Goal: Transaction & Acquisition: Purchase product/service

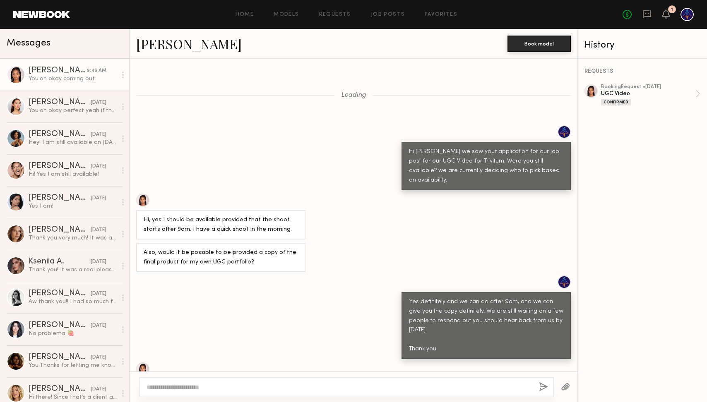
scroll to position [1218, 0]
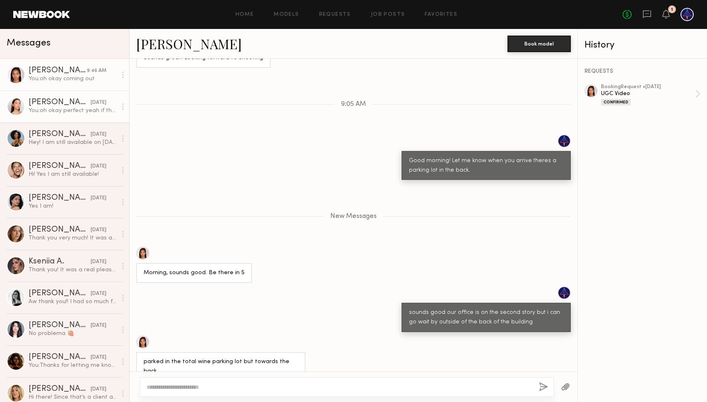
click at [72, 103] on div "[PERSON_NAME]" at bounding box center [60, 102] width 62 height 8
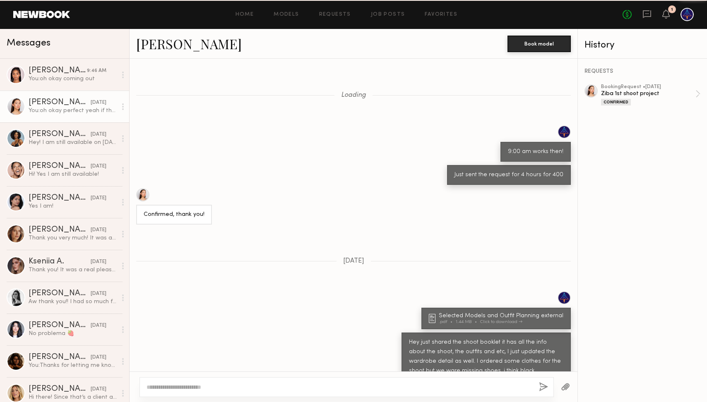
scroll to position [272, 0]
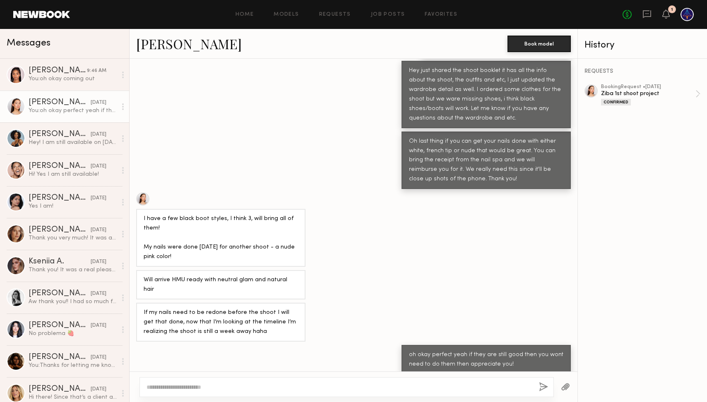
click at [223, 391] on div at bounding box center [346, 387] width 414 height 20
click at [225, 384] on textarea at bounding box center [339, 387] width 386 height 8
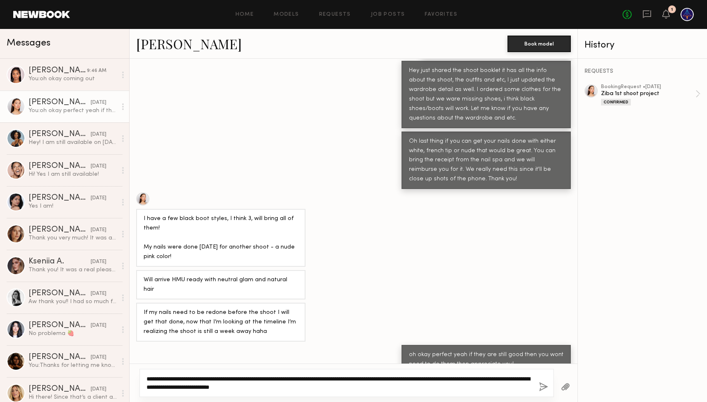
type textarea "**********"
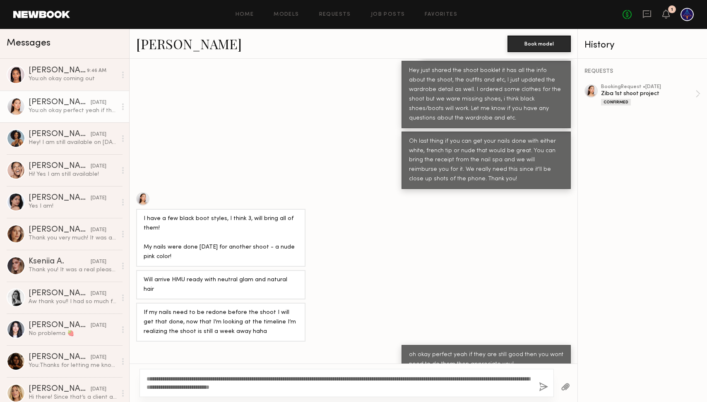
click at [538, 387] on div "**********" at bounding box center [346, 383] width 414 height 28
click at [543, 387] on button "button" at bounding box center [543, 387] width 9 height 10
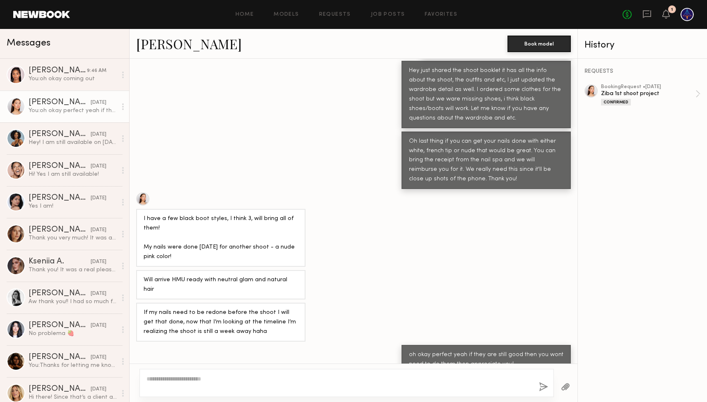
scroll to position [467, 0]
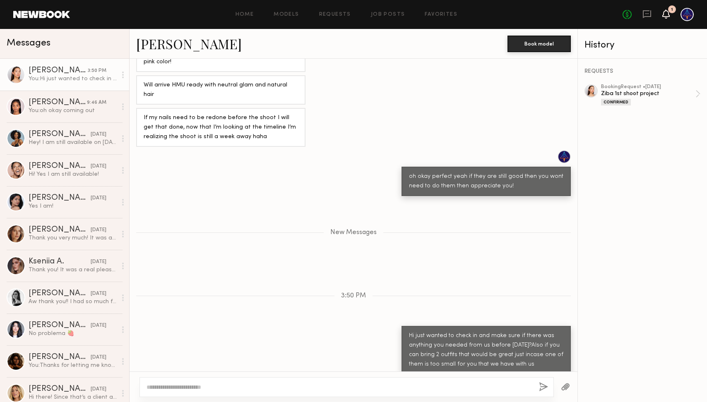
click at [665, 15] on icon at bounding box center [666, 14] width 7 height 6
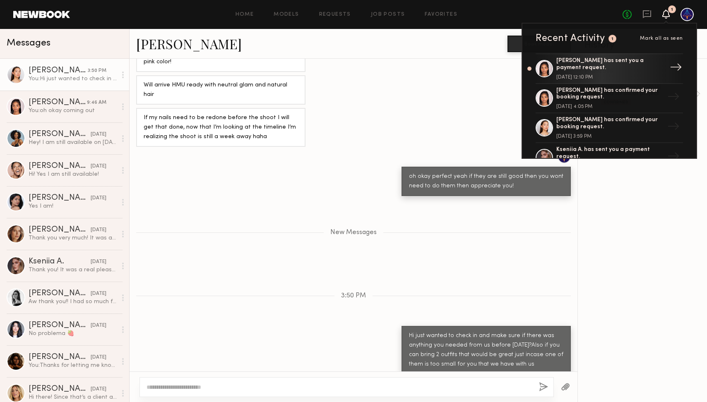
click at [634, 61] on div "[PERSON_NAME] has sent you a payment request." at bounding box center [610, 65] width 108 height 14
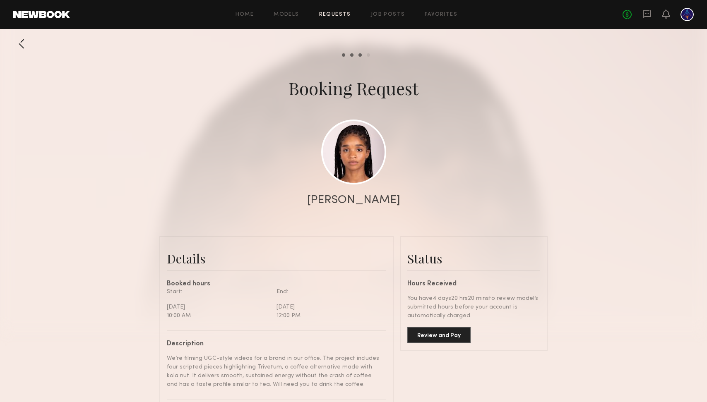
scroll to position [91, 0]
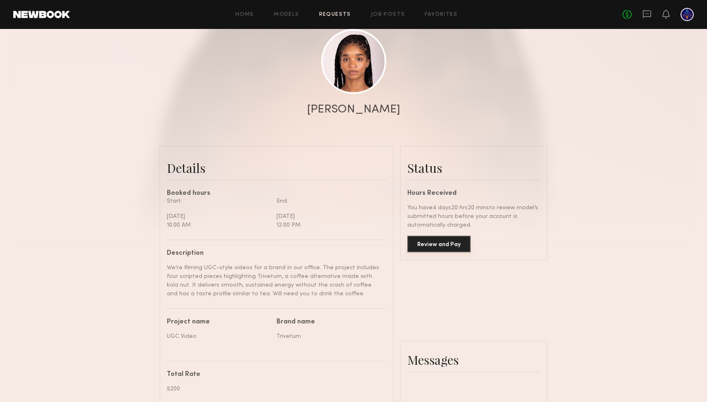
click at [441, 243] on button "Review and Pay" at bounding box center [438, 244] width 63 height 17
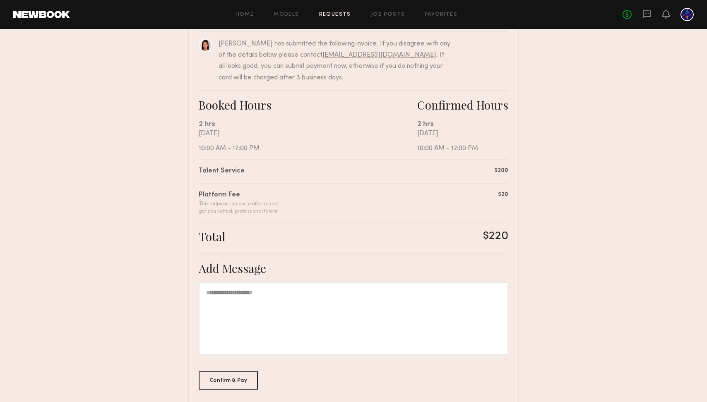
scroll to position [127, 0]
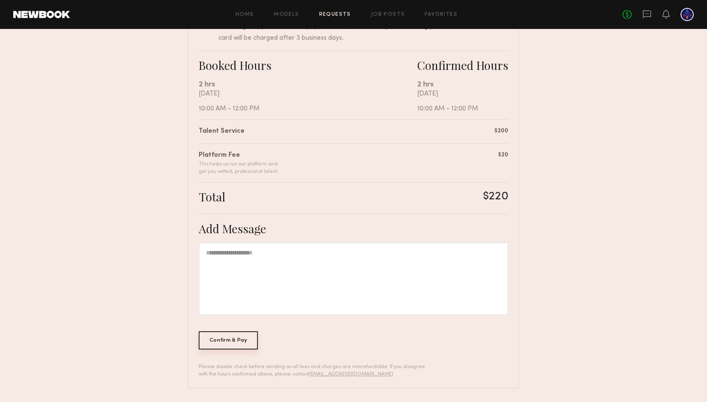
click at [238, 341] on div "Confirm & Pay" at bounding box center [228, 340] width 59 height 18
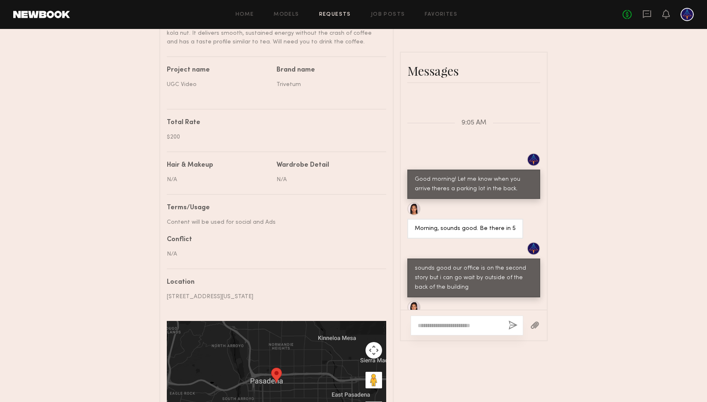
scroll to position [463, 0]
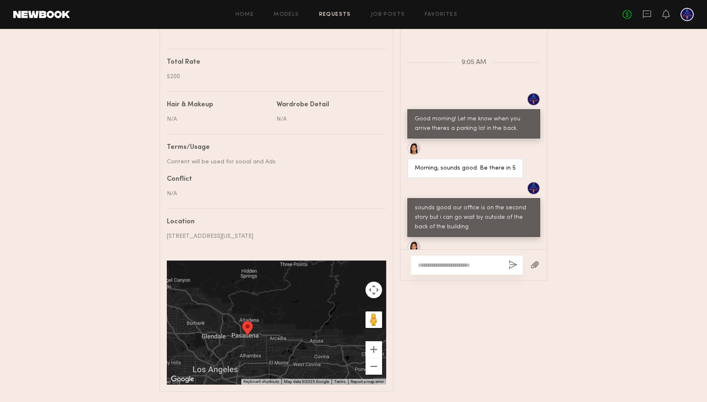
click at [473, 266] on textarea at bounding box center [460, 265] width 84 height 8
type textarea "*"
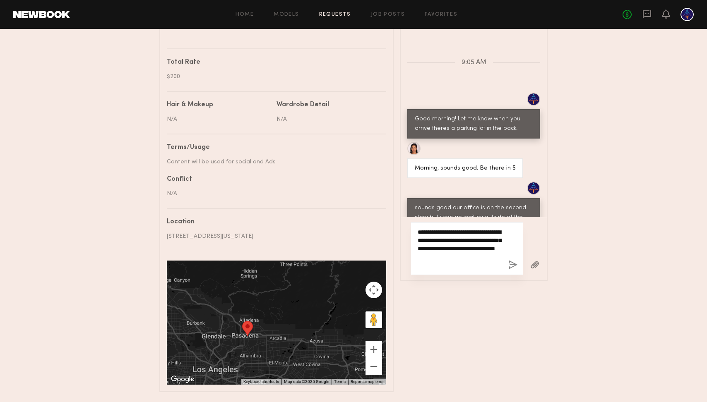
type textarea "**********"
click at [514, 263] on button "button" at bounding box center [512, 265] width 9 height 10
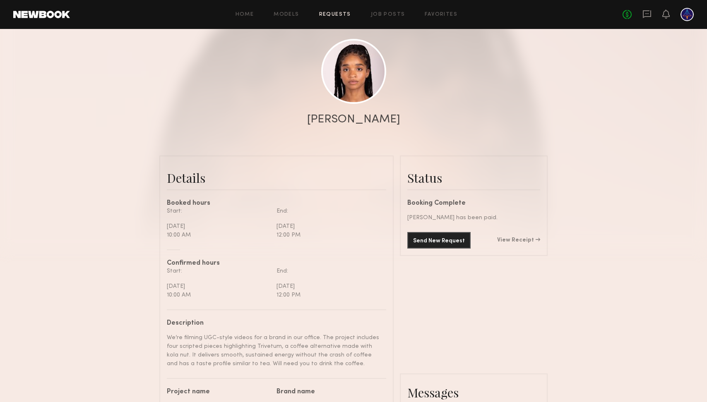
scroll to position [76, 0]
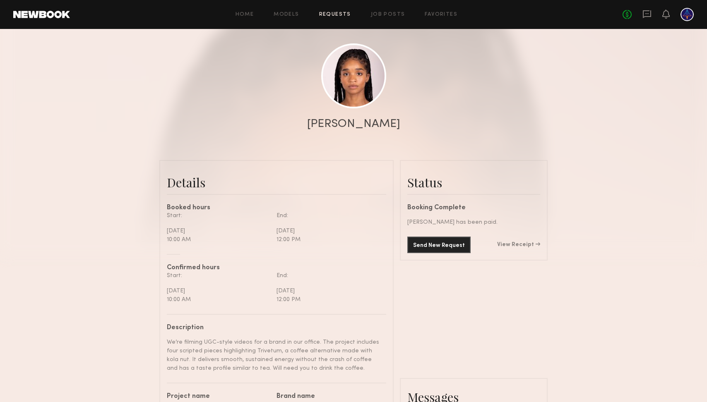
click at [525, 239] on div "Send New Request View Receipt" at bounding box center [473, 245] width 133 height 17
click at [524, 242] on link "View Receipt" at bounding box center [518, 245] width 43 height 6
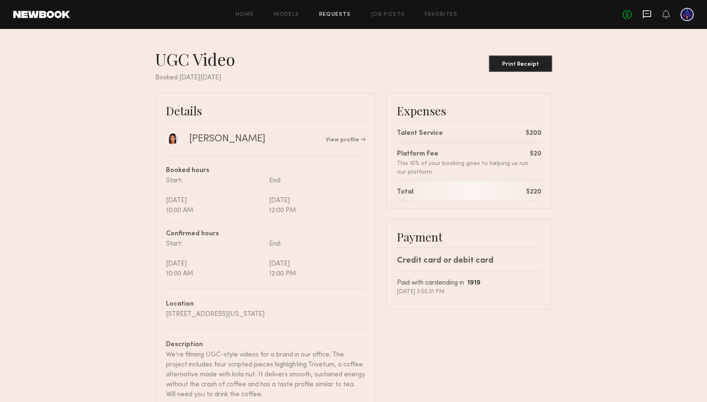
click at [646, 18] on icon at bounding box center [646, 14] width 9 height 9
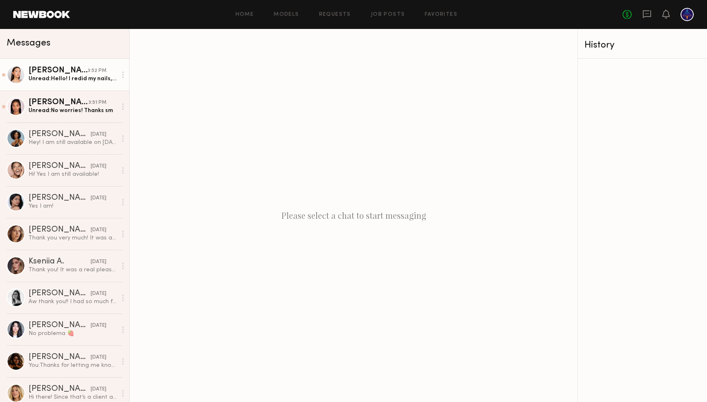
click at [90, 86] on link "[PERSON_NAME] 3:52 PM Unread: Hello! I redid my nails, so will add reimbursemen…" at bounding box center [64, 75] width 129 height 32
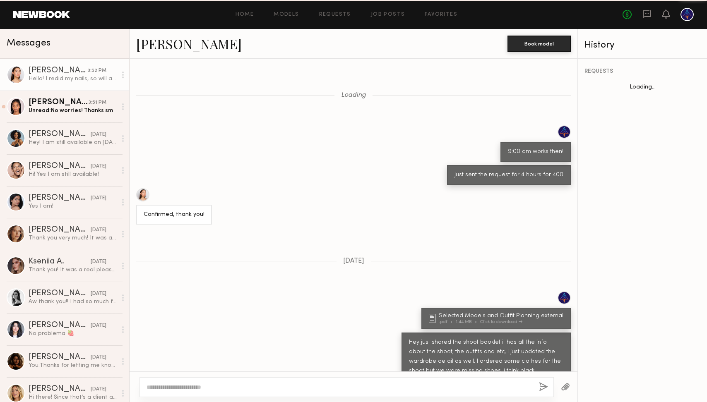
scroll to position [464, 0]
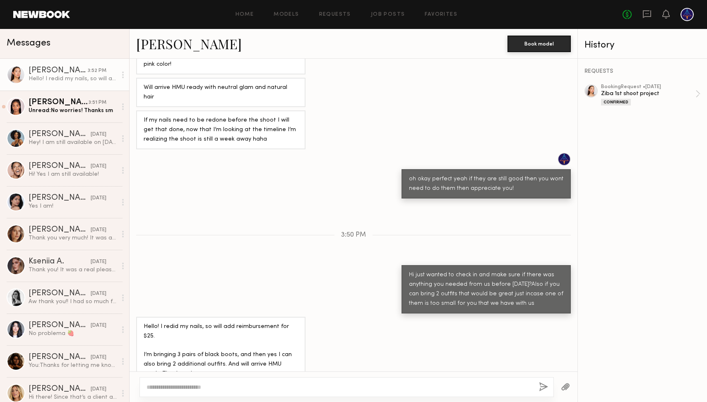
click at [244, 387] on textarea at bounding box center [339, 387] width 386 height 8
click at [397, 388] on textarea "**********" at bounding box center [339, 387] width 386 height 8
click at [163, 384] on textarea "**********" at bounding box center [339, 387] width 386 height 8
type textarea "**********"
click at [539, 384] on button "button" at bounding box center [543, 387] width 9 height 10
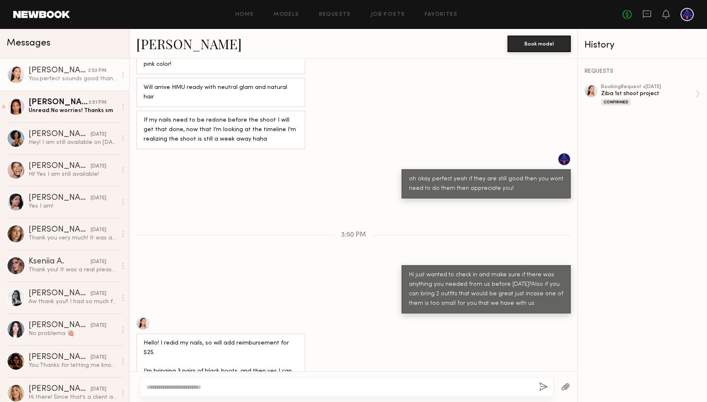
scroll to position [567, 0]
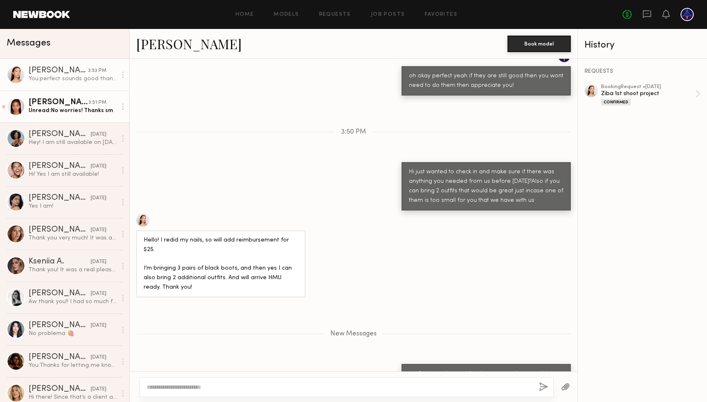
click at [63, 108] on div "Unread: No worries! Thanks sm" at bounding box center [73, 111] width 88 height 8
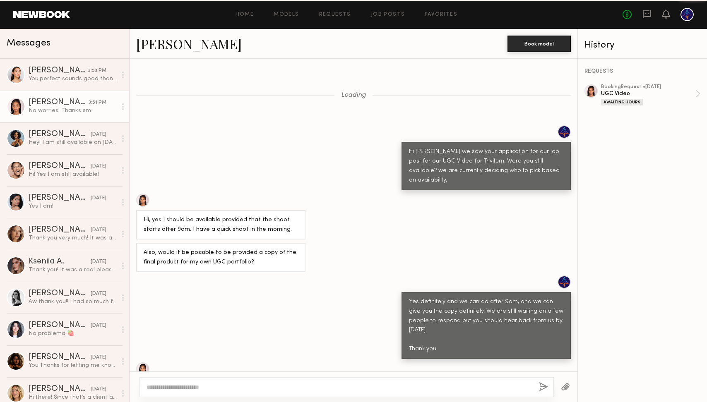
scroll to position [1239, 0]
